Goal: Transaction & Acquisition: Book appointment/travel/reservation

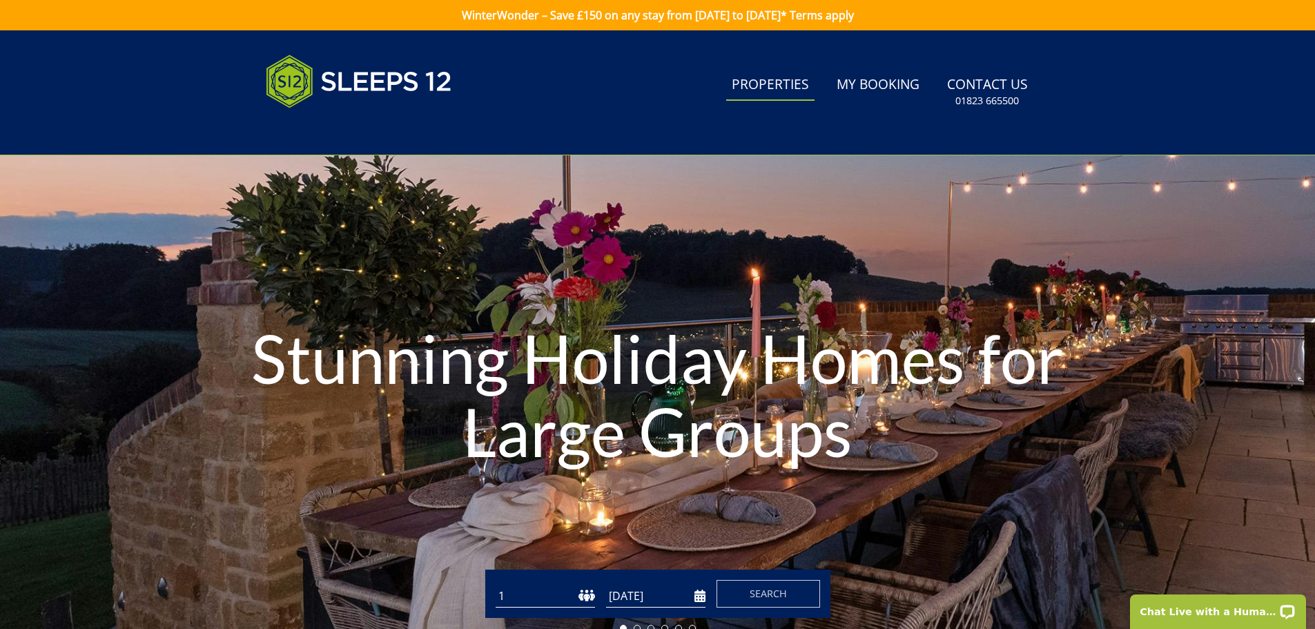
click at [782, 70] on link "Properties" at bounding box center [770, 85] width 88 height 31
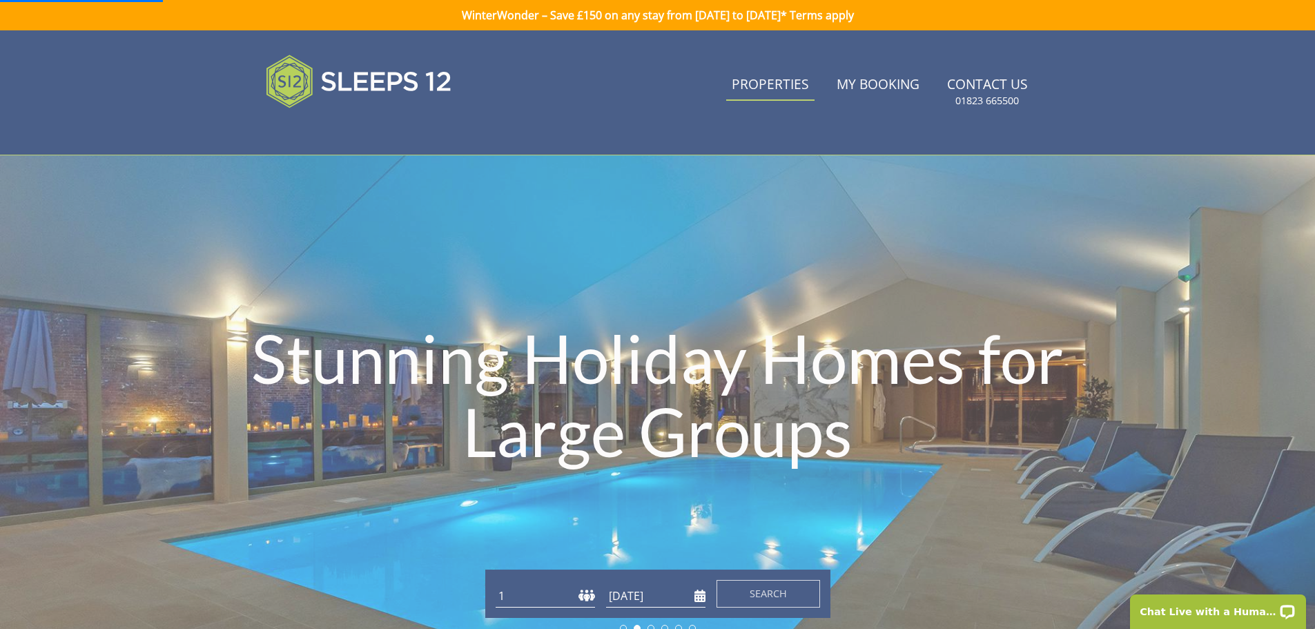
click at [781, 90] on link "Properties" at bounding box center [770, 85] width 88 height 31
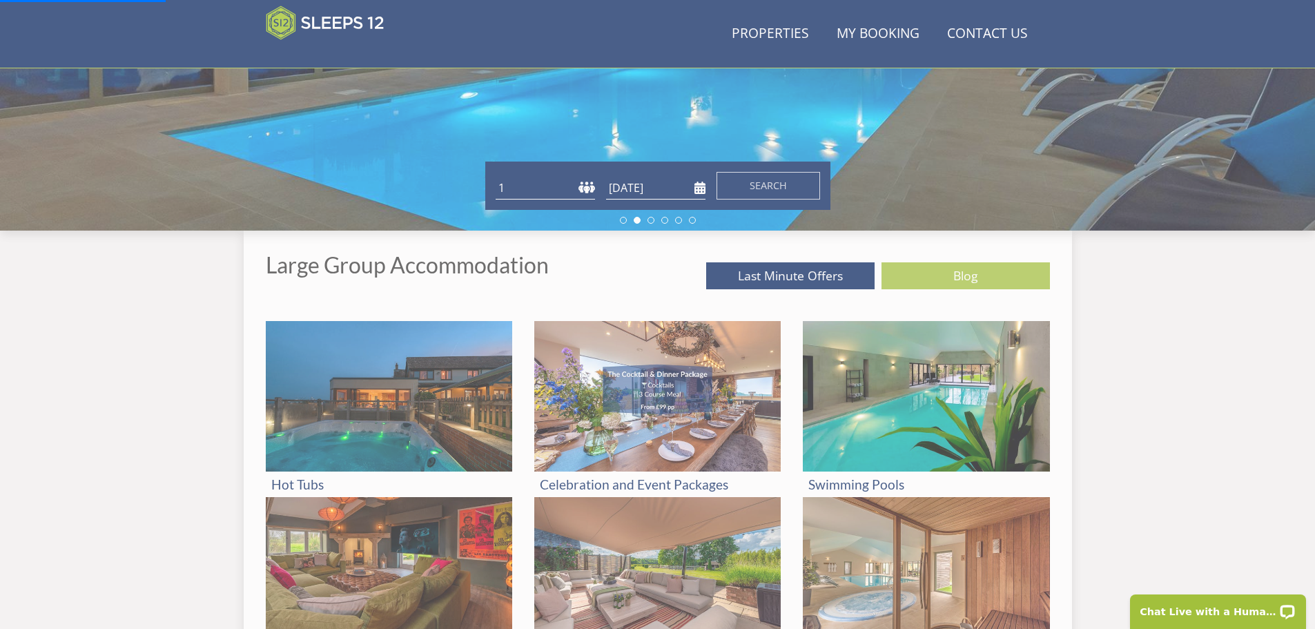
scroll to position [358, 0]
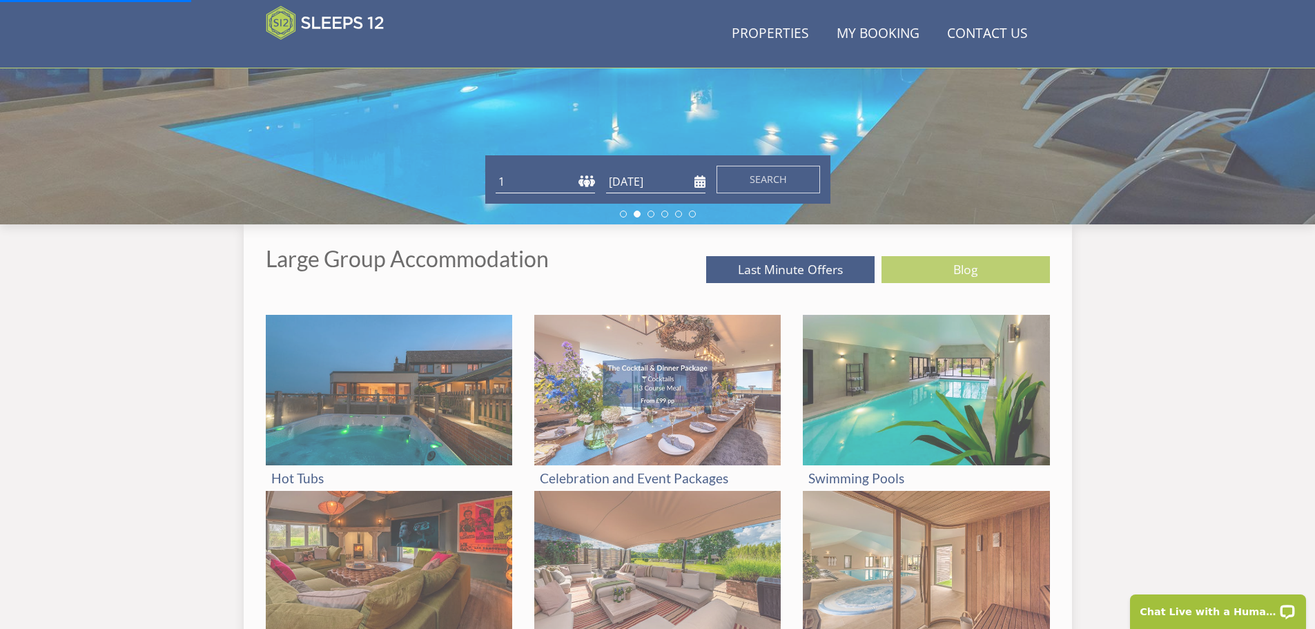
click at [583, 185] on select "1 2 3 4 5 6 7 8 9 10 11 12 13 14 15 16 17 18 19 20 21 22 23 24 25 26 27 28 29 3…" at bounding box center [545, 182] width 99 height 23
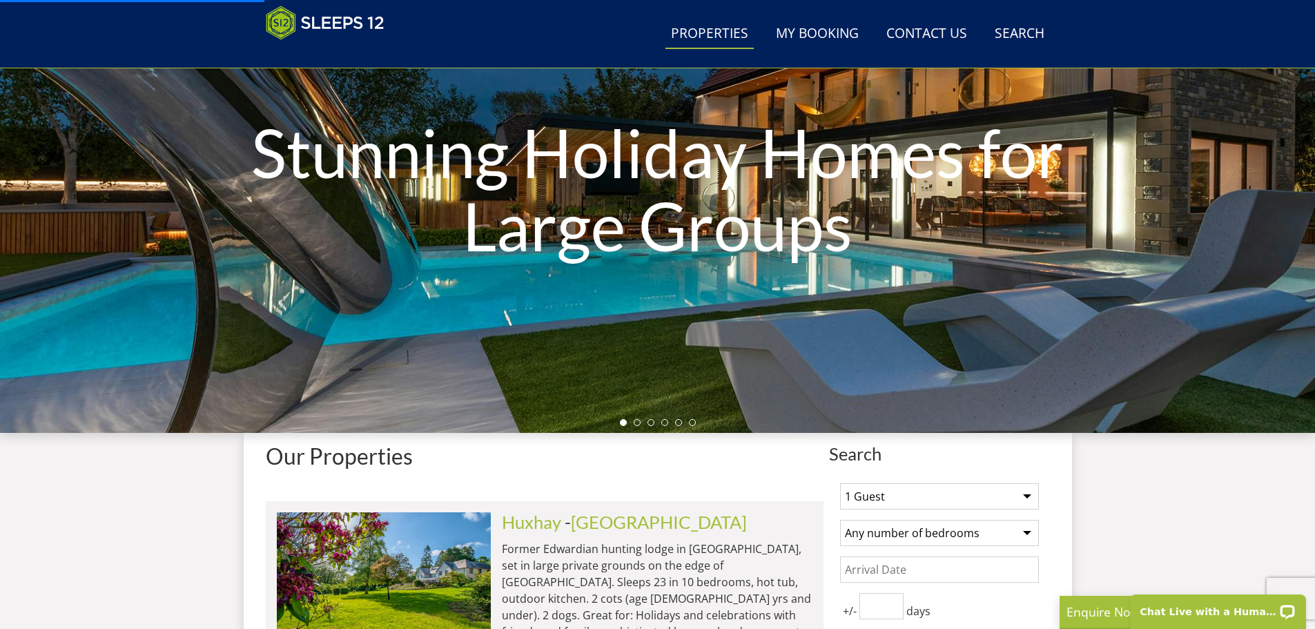
scroll to position [358, 0]
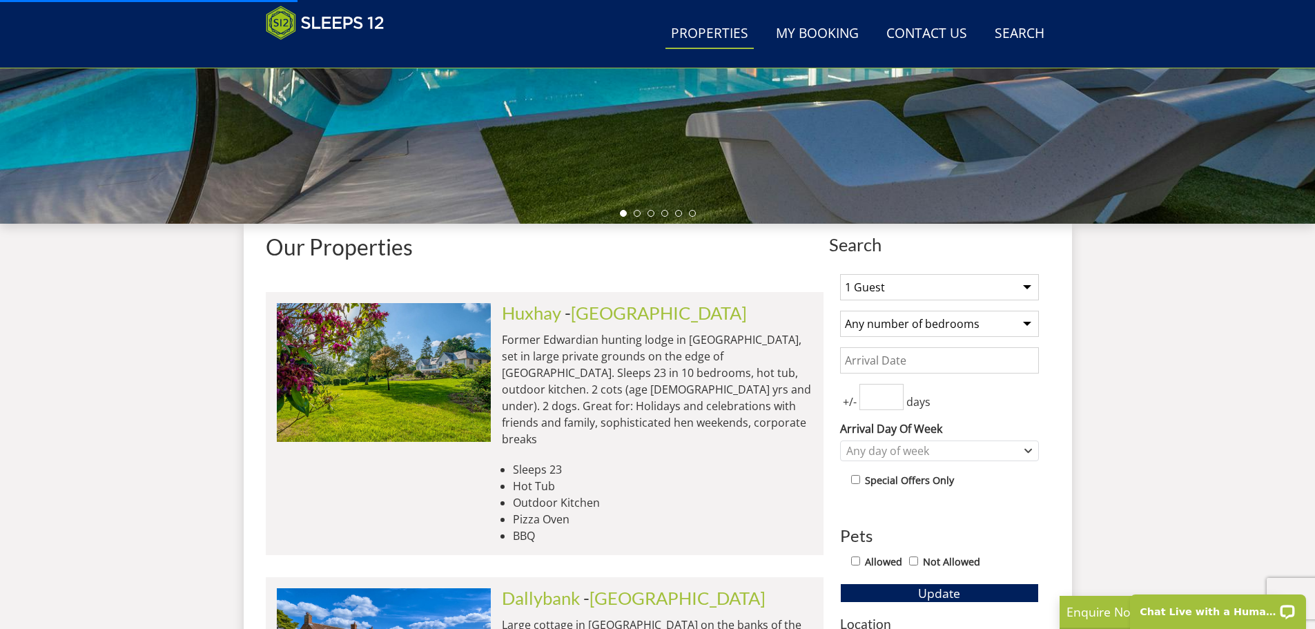
click at [902, 286] on select "1 Guest 2 Guests 3 Guests 4 Guests 5 Guests 6 Guests 7 Guests 8 Guests 9 Guests…" at bounding box center [939, 287] width 199 height 26
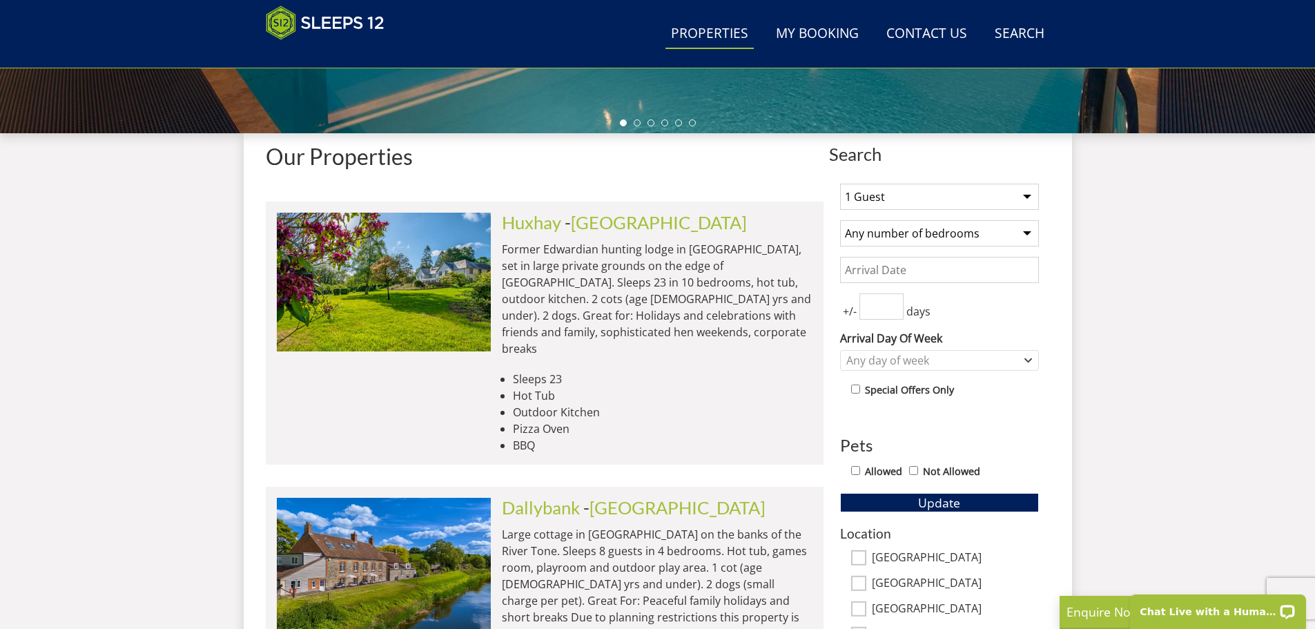
scroll to position [0, 0]
click at [957, 194] on select "1 Guest 2 Guests 3 Guests 4 Guests 5 Guests 6 Guests 7 Guests 8 Guests 9 Guests…" at bounding box center [939, 197] width 199 height 26
select select "12"
click at [840, 184] on select "1 Guest 2 Guests 3 Guests 4 Guests 5 Guests 6 Guests 7 Guests 8 Guests 9 Guests…" at bounding box center [939, 197] width 199 height 26
click at [913, 235] on select "Any number of bedrooms 4 Bedrooms 5 Bedrooms 6 Bedrooms 7 Bedrooms 8 Bedrooms 9…" at bounding box center [939, 233] width 199 height 26
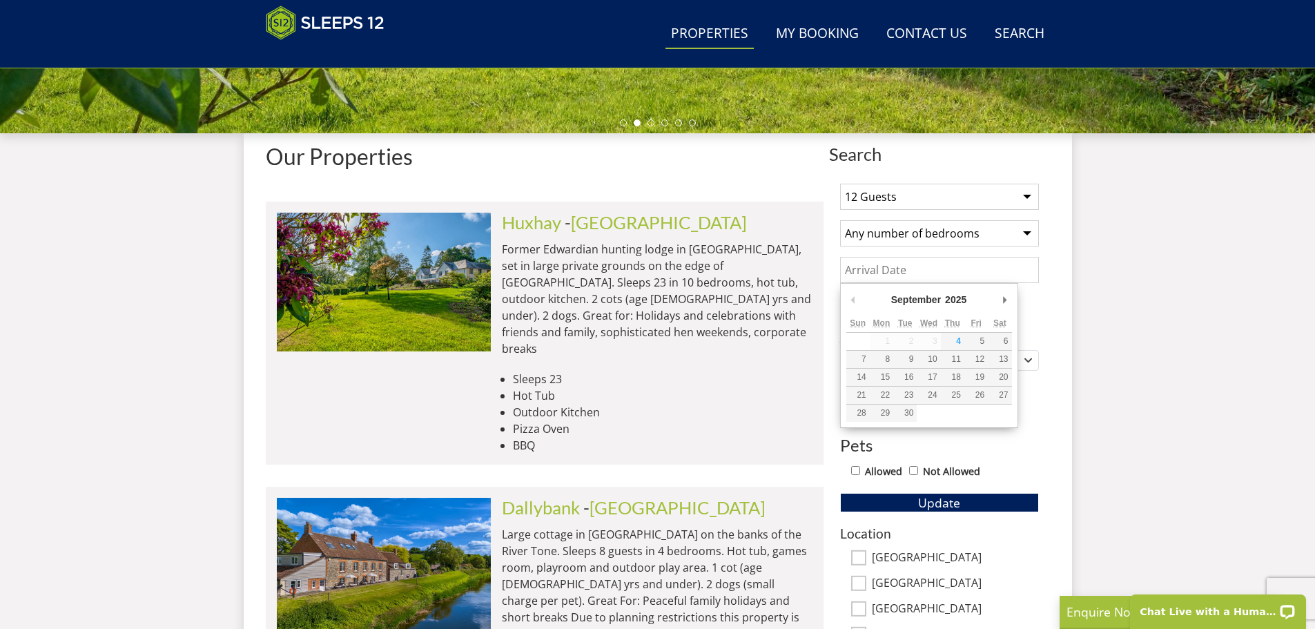
click at [932, 272] on input "Date" at bounding box center [939, 270] width 199 height 26
type input "[DATE]"
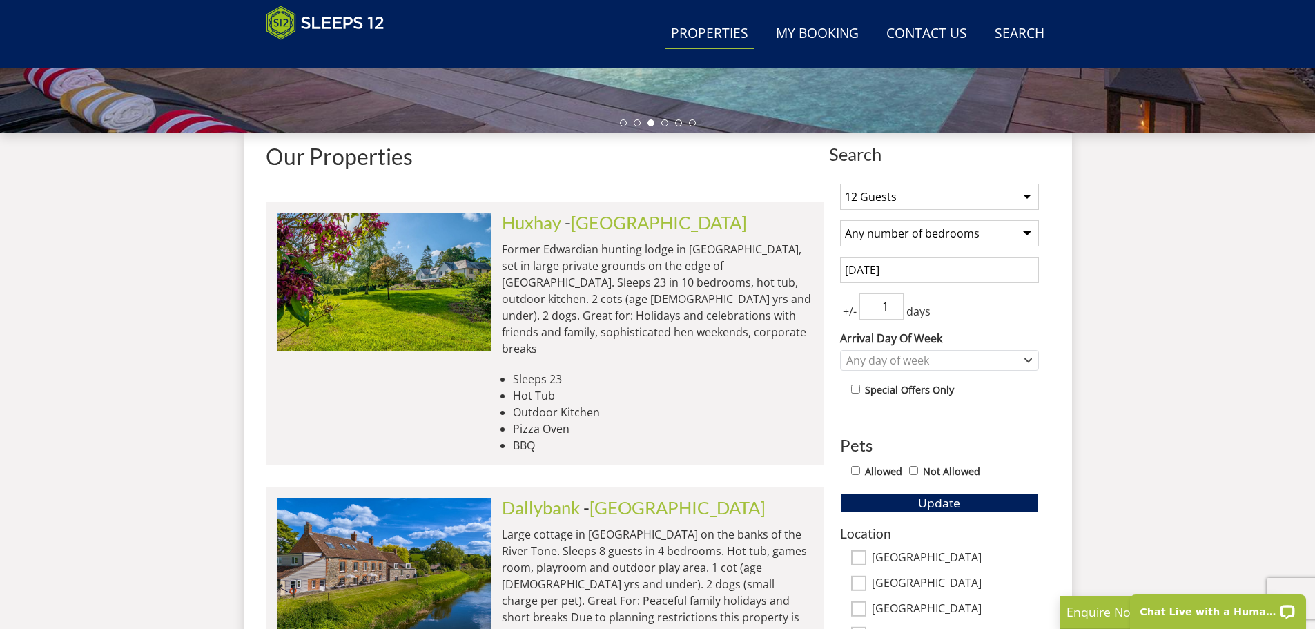
click at [894, 302] on input "1" at bounding box center [882, 306] width 44 height 26
type input "2"
click at [894, 302] on input "2" at bounding box center [882, 306] width 44 height 26
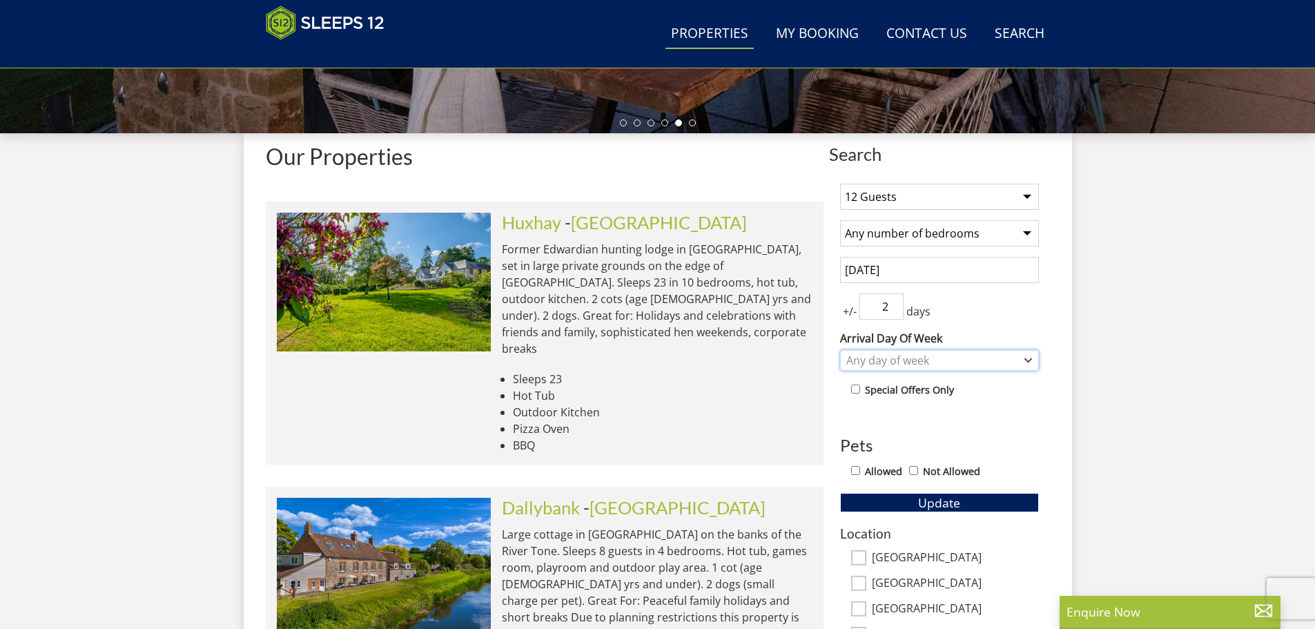
click at [911, 363] on div "Any day of week" at bounding box center [932, 360] width 179 height 15
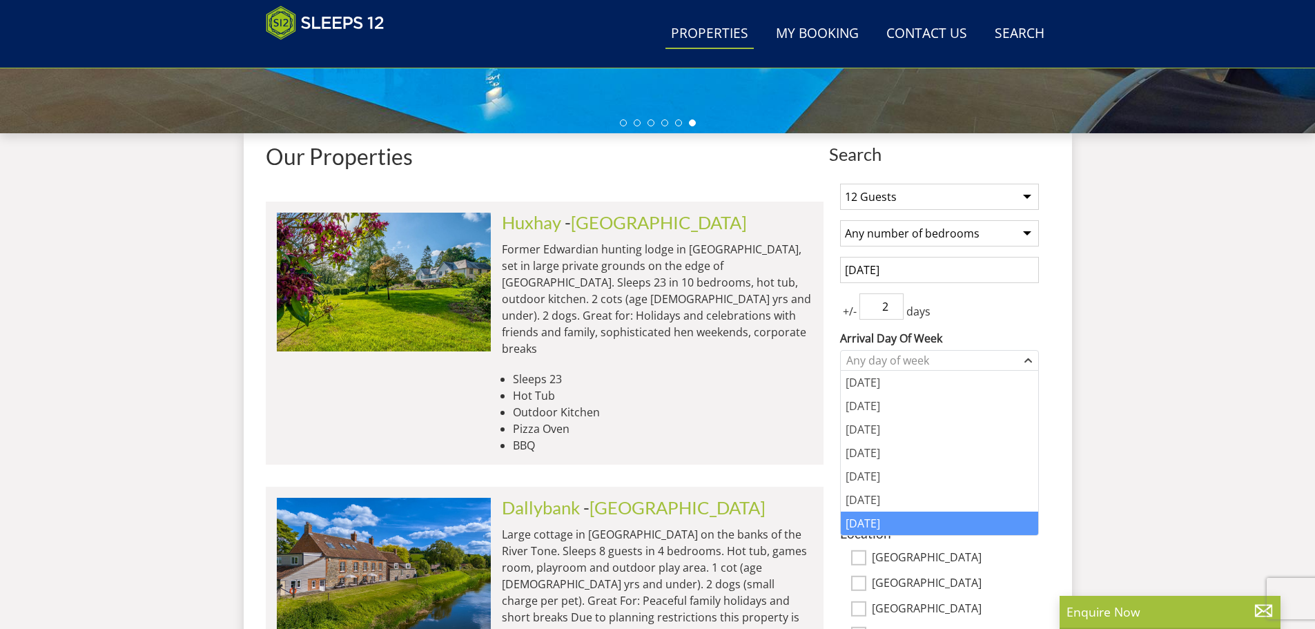
click at [868, 525] on div "[DATE]" at bounding box center [939, 523] width 197 height 23
click at [987, 311] on div "+/- 2 days" at bounding box center [939, 306] width 199 height 26
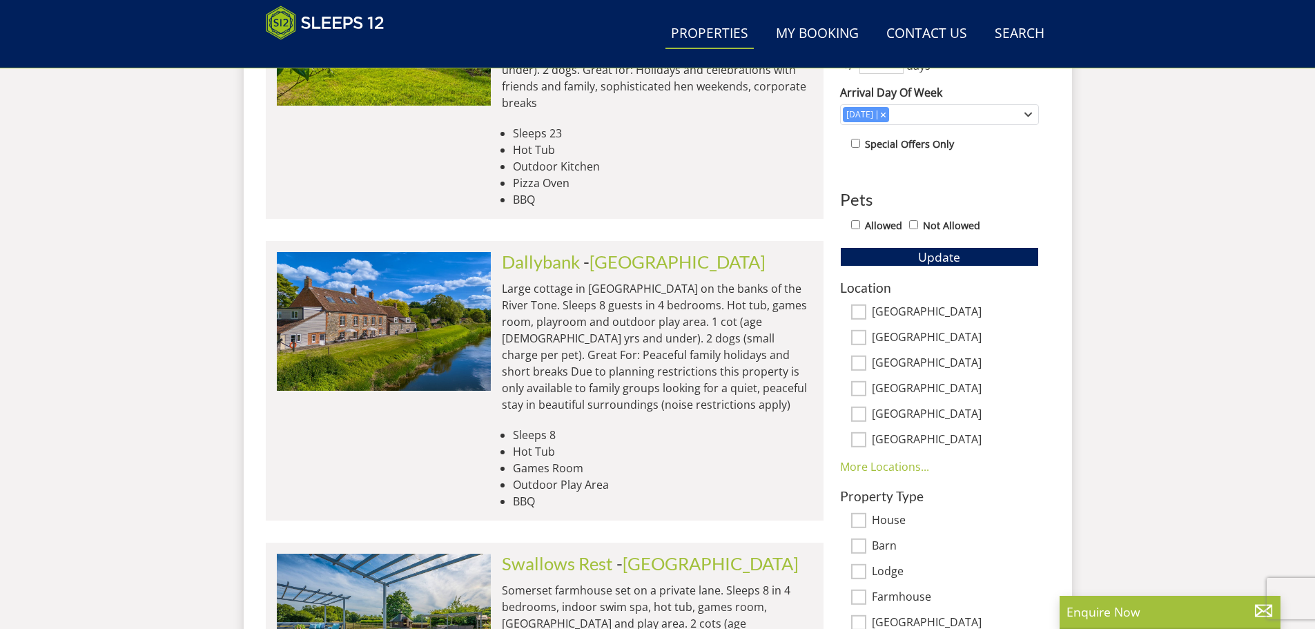
scroll to position [725, 0]
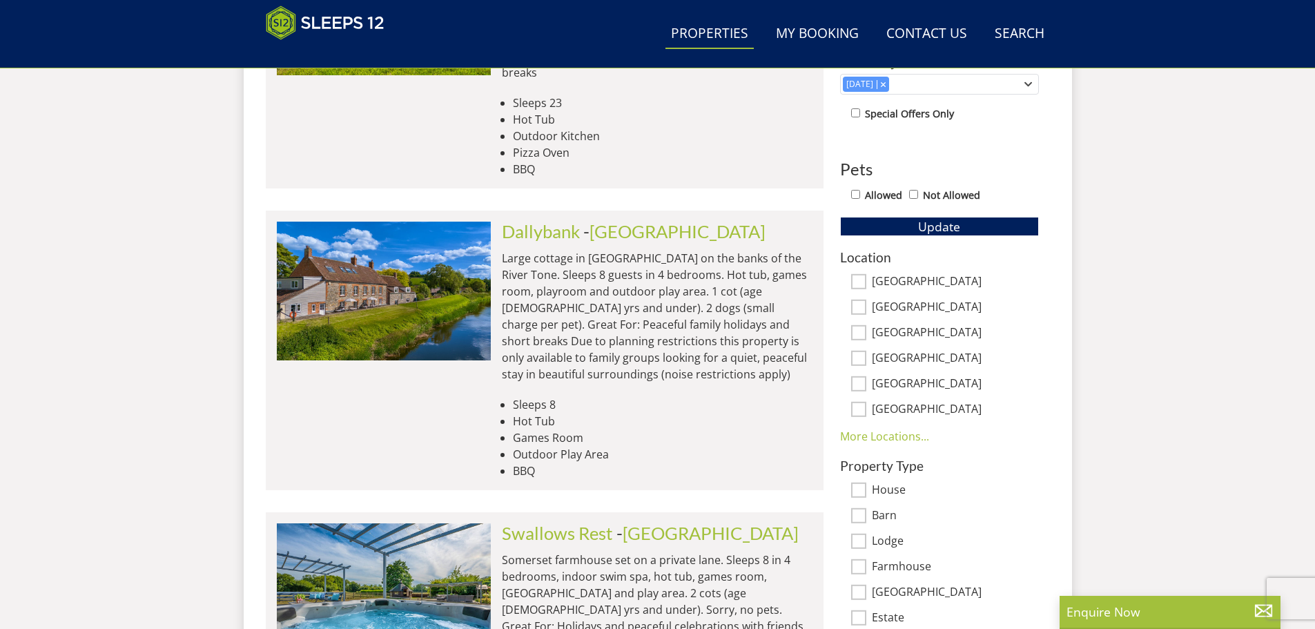
click at [862, 280] on input "[GEOGRAPHIC_DATA]" at bounding box center [858, 281] width 15 height 15
checkbox input "true"
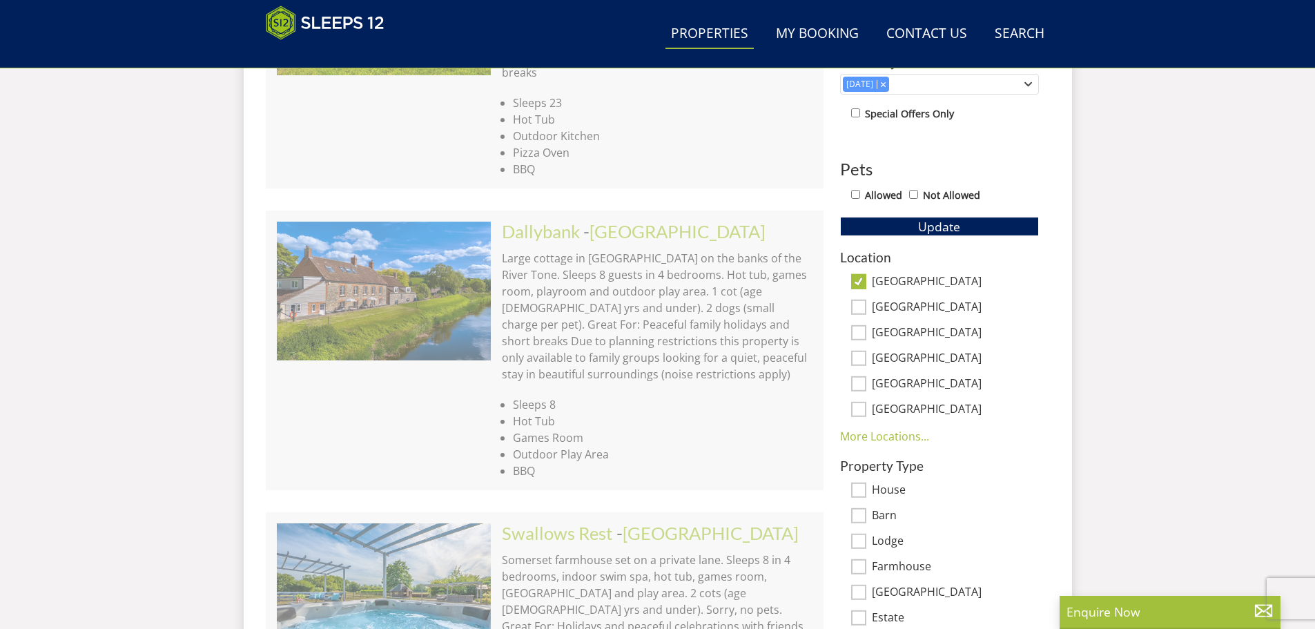
click at [859, 307] on input "[GEOGRAPHIC_DATA]" at bounding box center [858, 307] width 15 height 15
checkbox input "false"
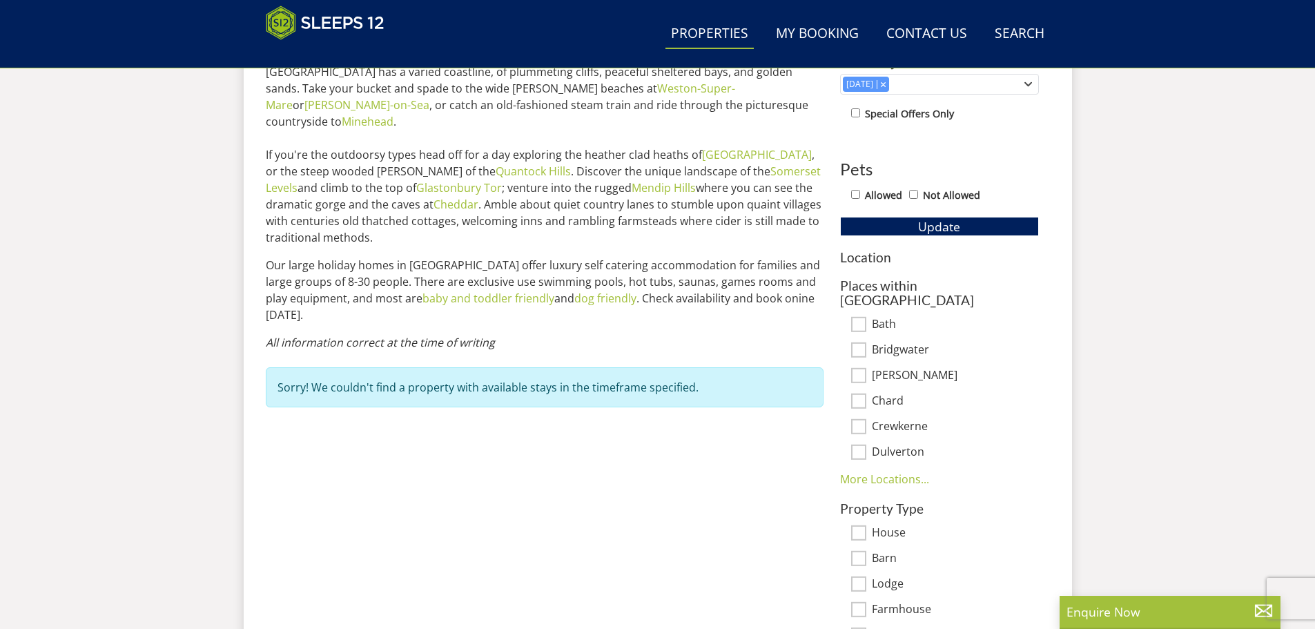
click at [862, 342] on input "Bridgwater" at bounding box center [858, 349] width 15 height 15
checkbox input "true"
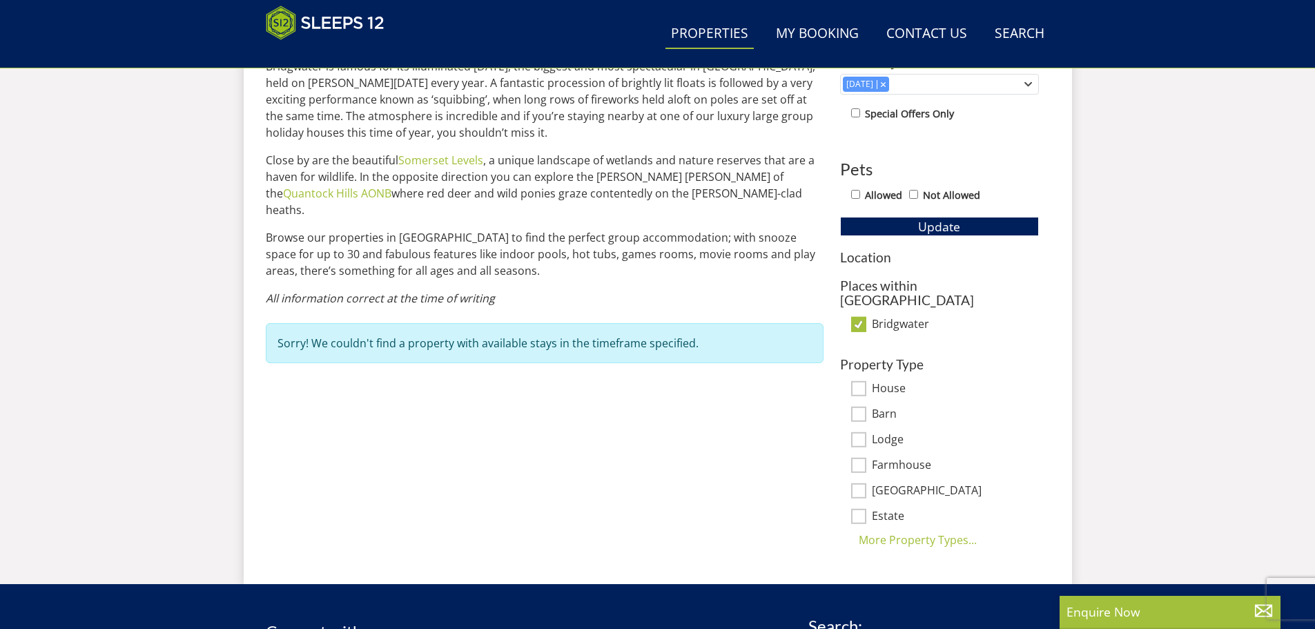
click at [862, 332] on div "1 Guest 2 Guests 3 Guests 4 Guests 5 Guests 6 Guests 7 Guests 8 Guests 9 Guests…" at bounding box center [939, 222] width 221 height 652
click at [863, 317] on input "Bridgwater" at bounding box center [858, 324] width 15 height 15
checkbox input "false"
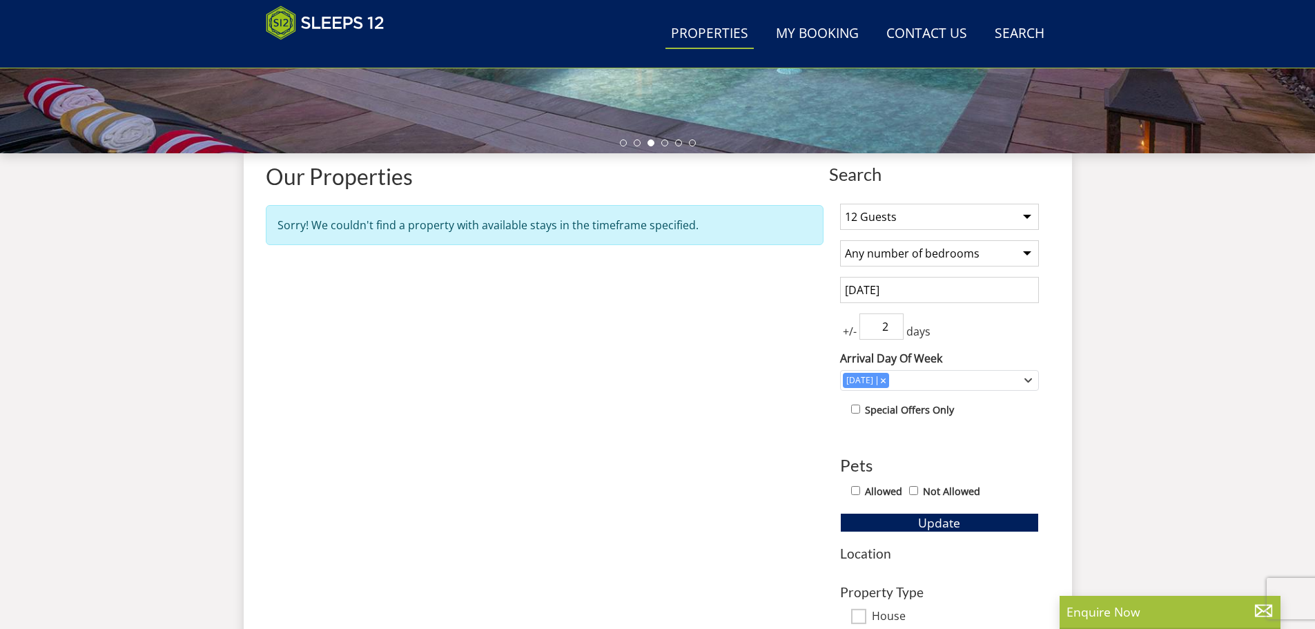
scroll to position [427, 0]
